Goal: Transaction & Acquisition: Purchase product/service

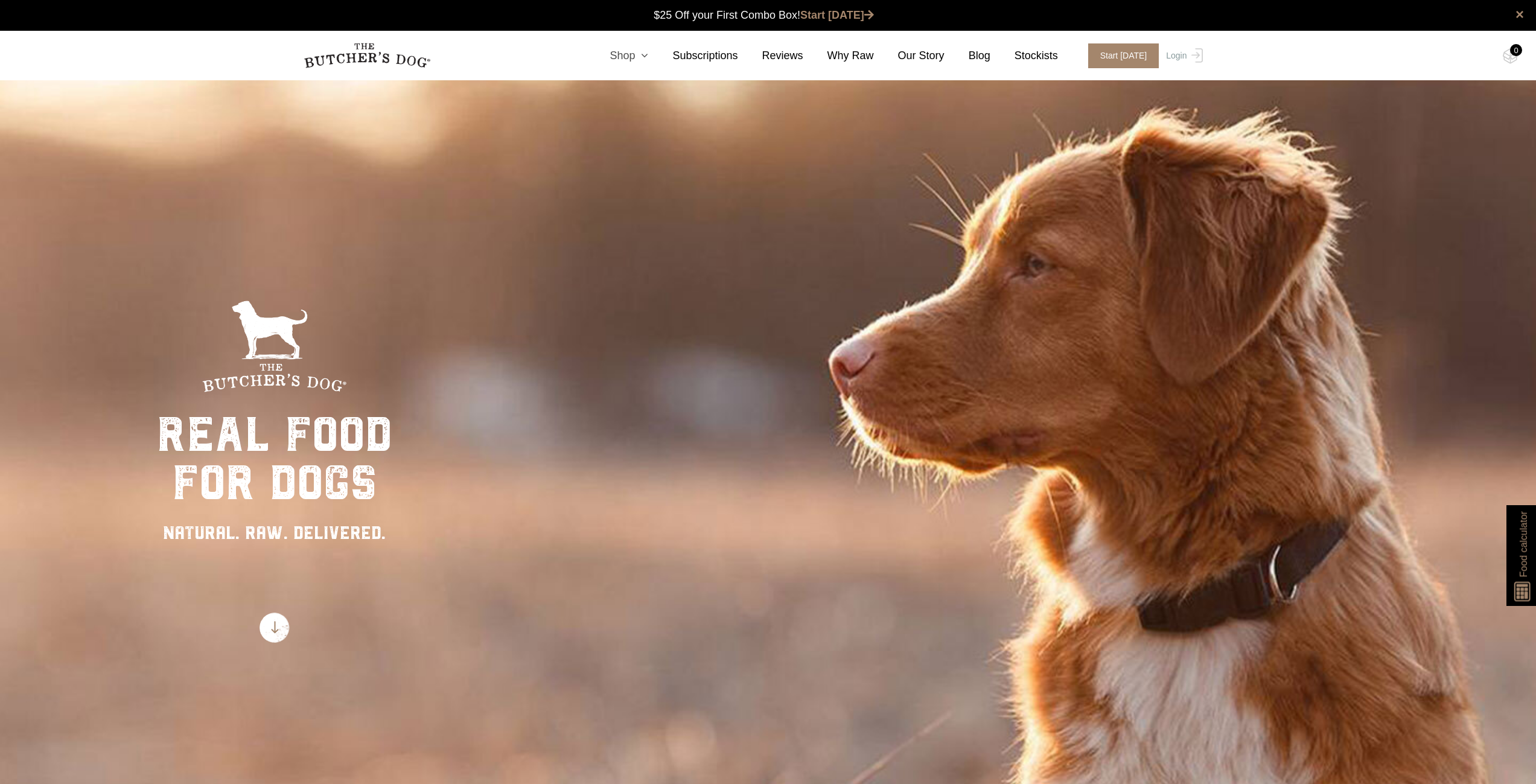
click at [649, 53] on icon at bounding box center [641, 55] width 13 height 11
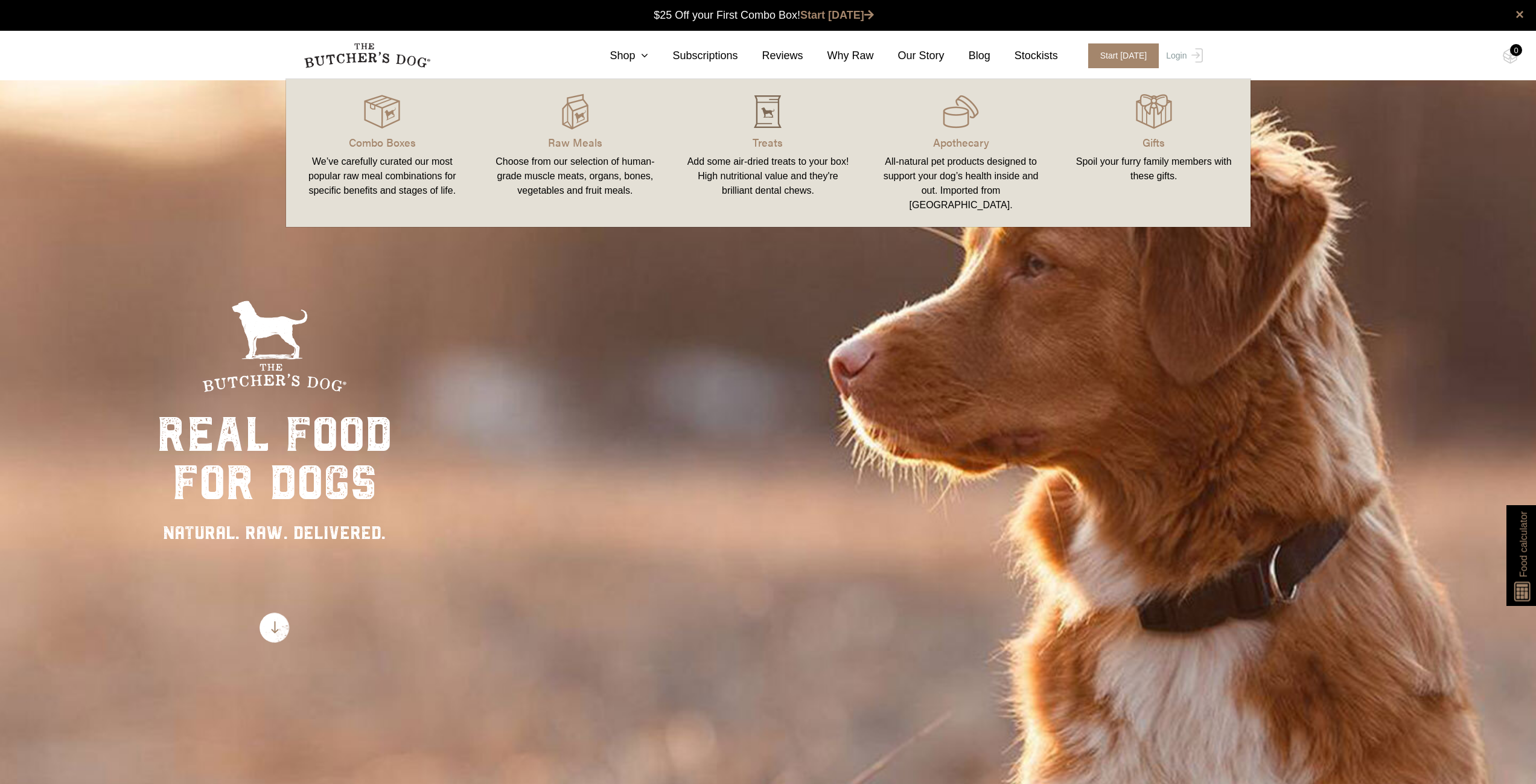
click at [733, 129] on div at bounding box center [768, 112] width 164 height 36
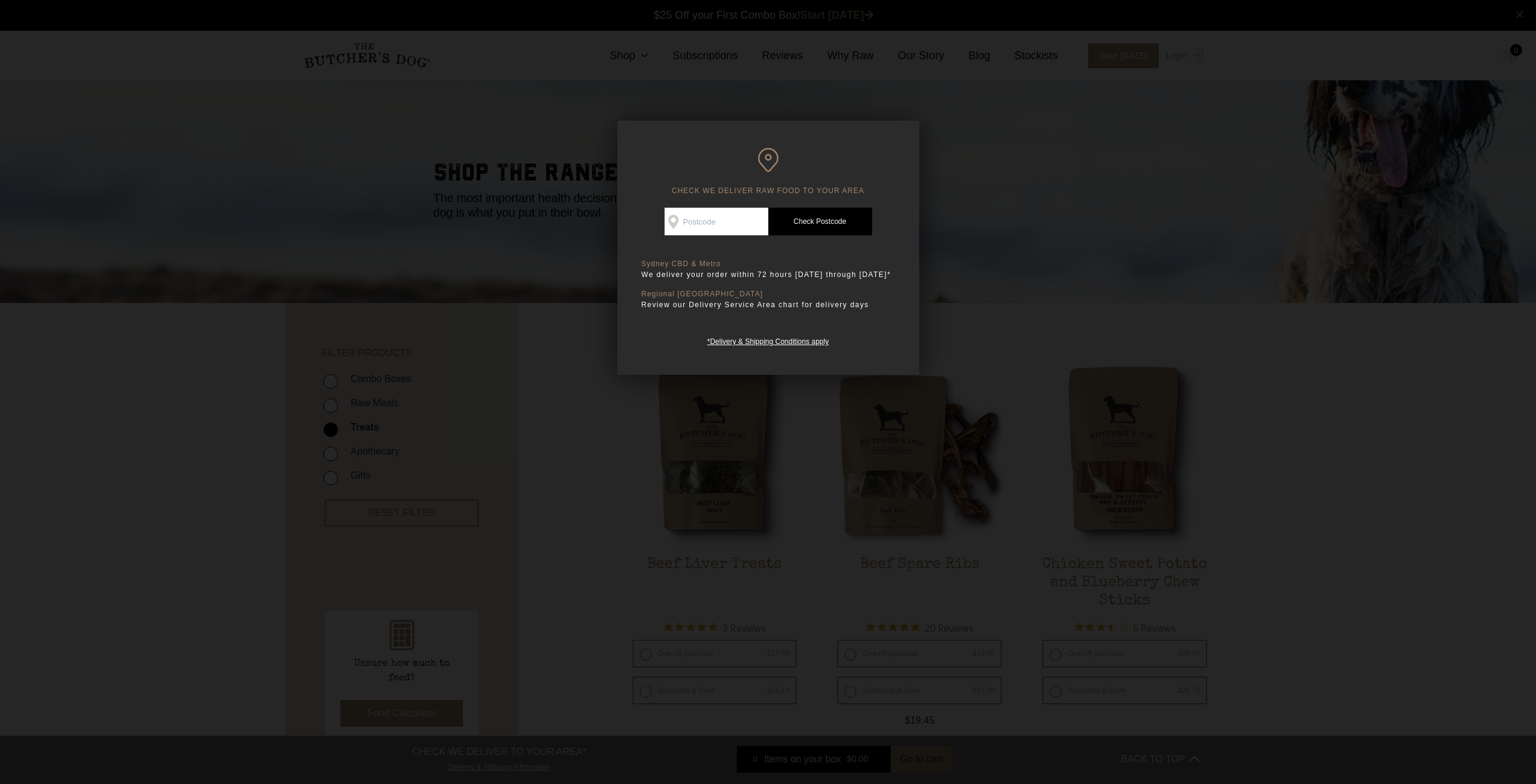
click at [709, 216] on input "Check Availability At" at bounding box center [716, 221] width 104 height 28
type input "2155"
click at [822, 225] on link "Check Postcode" at bounding box center [820, 221] width 104 height 28
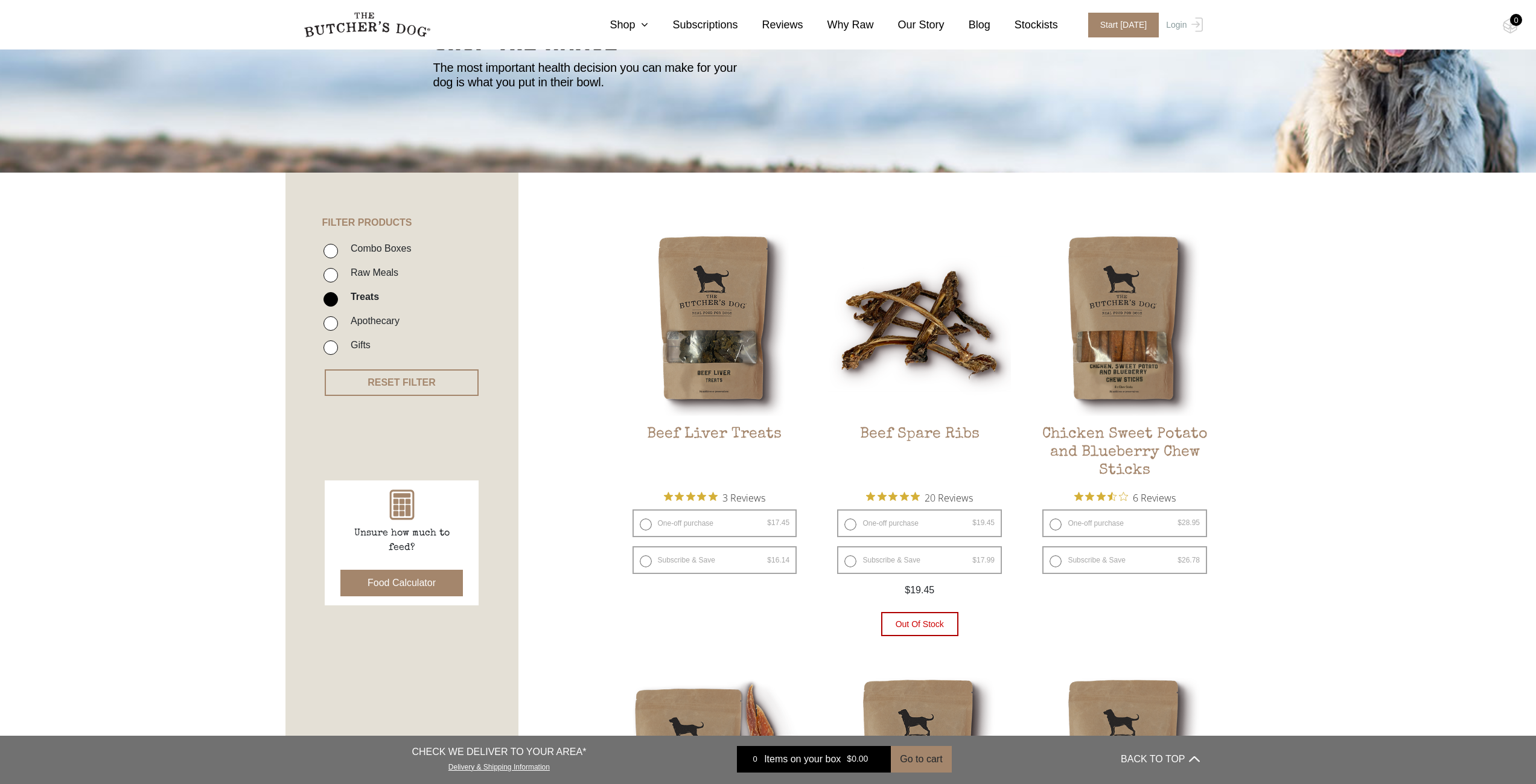
scroll to position [121, 0]
